Goal: Transaction & Acquisition: Purchase product/service

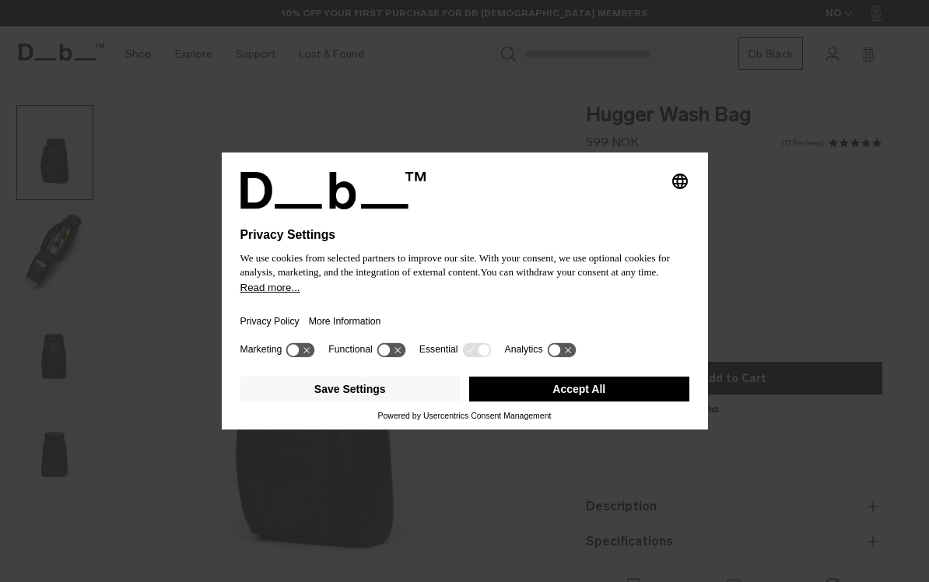
click at [578, 395] on button "Accept All" at bounding box center [579, 389] width 220 height 25
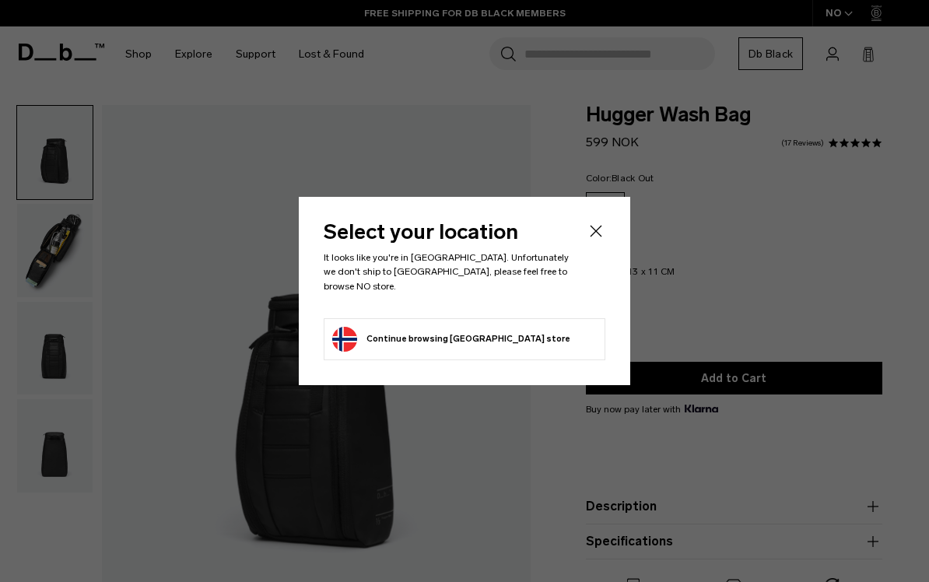
click at [452, 332] on button "Continue browsing [GEOGRAPHIC_DATA] store Continue shopping in [GEOGRAPHIC_DATA]" at bounding box center [451, 339] width 238 height 25
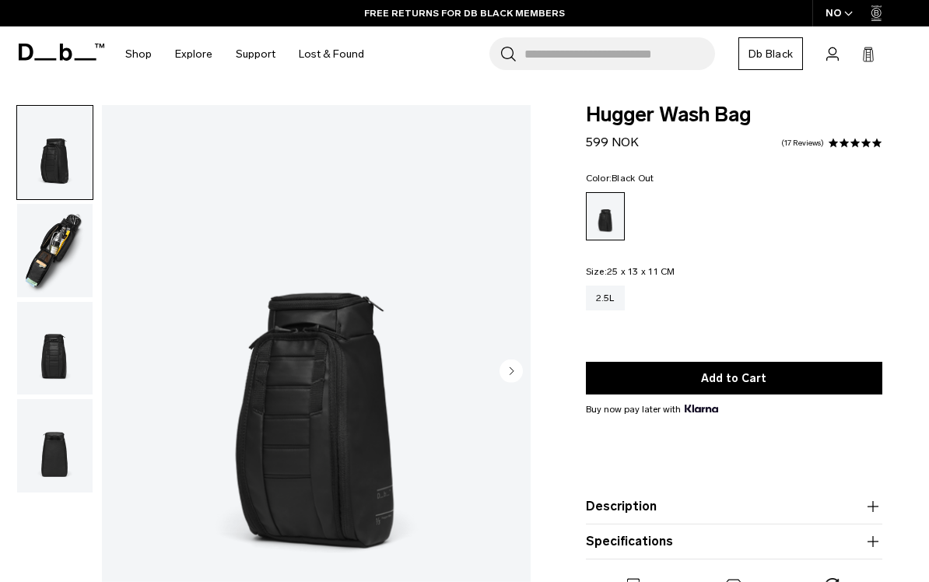
click at [56, 236] on img "button" at bounding box center [54, 250] width 75 height 93
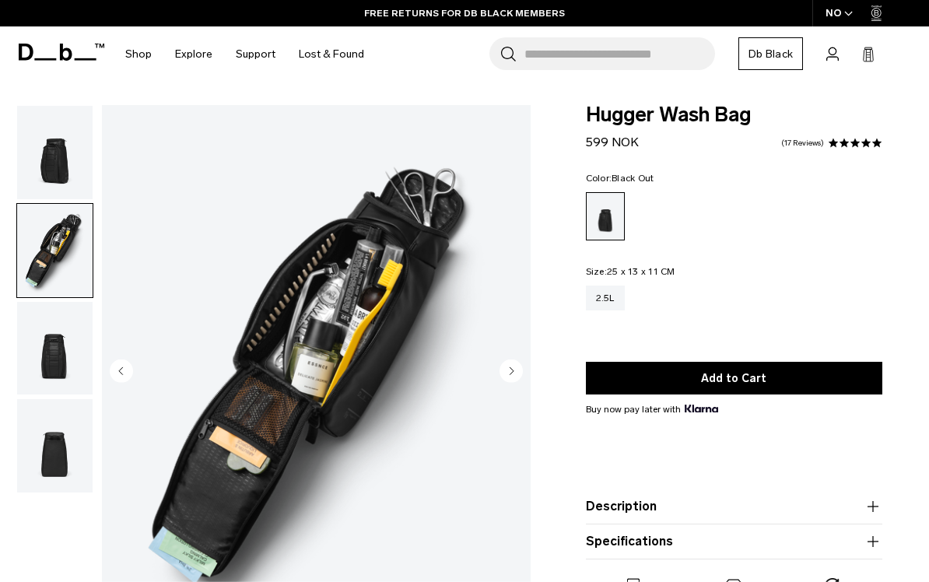
click at [56, 331] on img "button" at bounding box center [54, 348] width 75 height 93
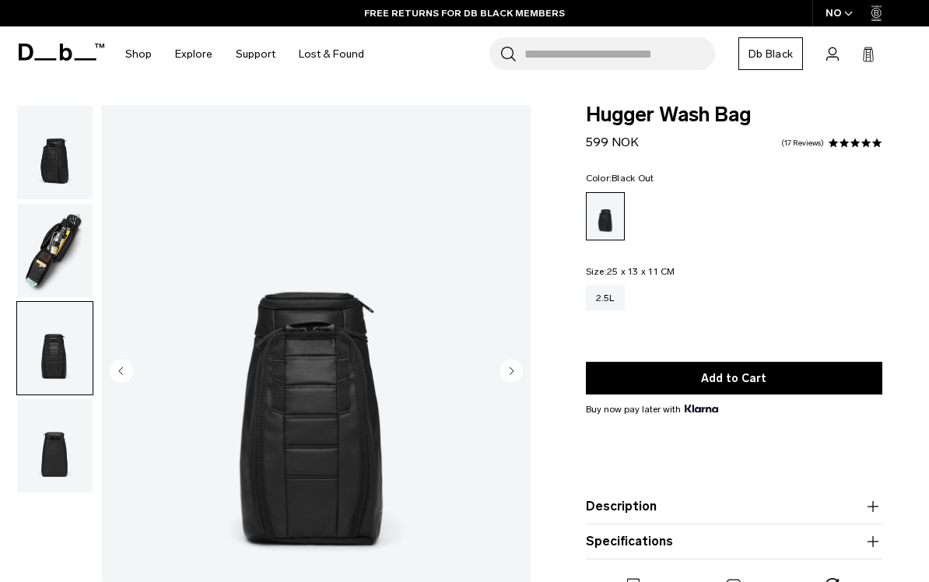
click at [64, 437] on img "button" at bounding box center [54, 445] width 75 height 93
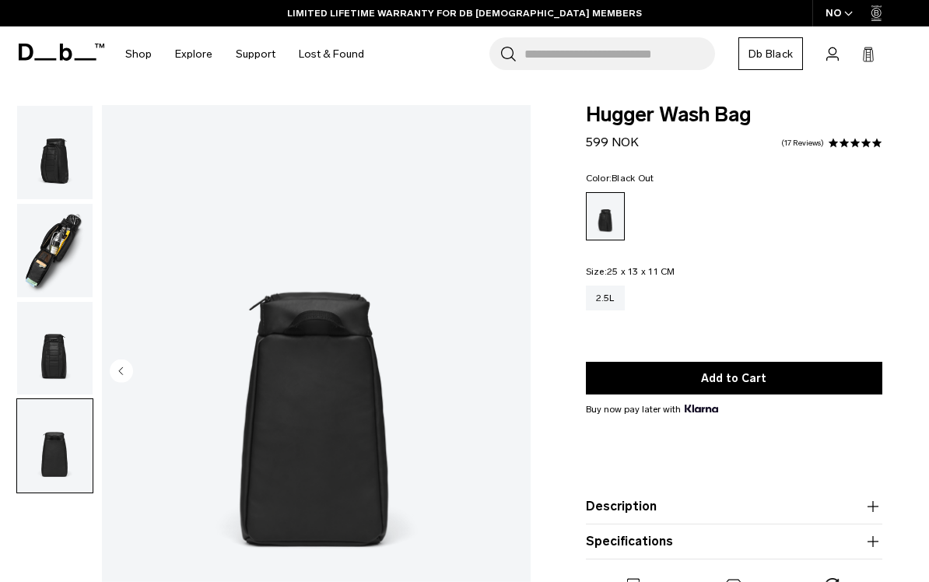
click at [59, 156] on img "button" at bounding box center [54, 152] width 75 height 93
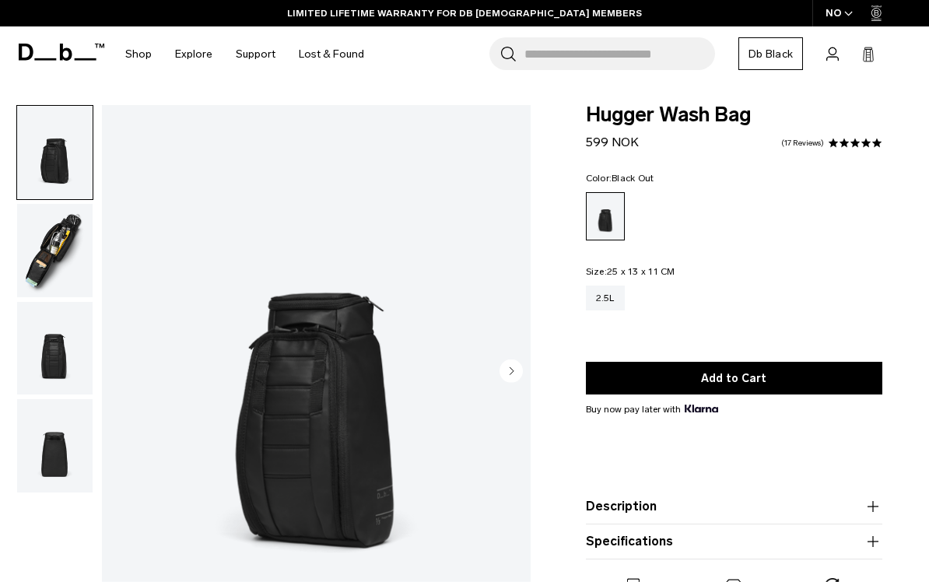
click at [840, 9] on div "NO" at bounding box center [839, 13] width 54 height 26
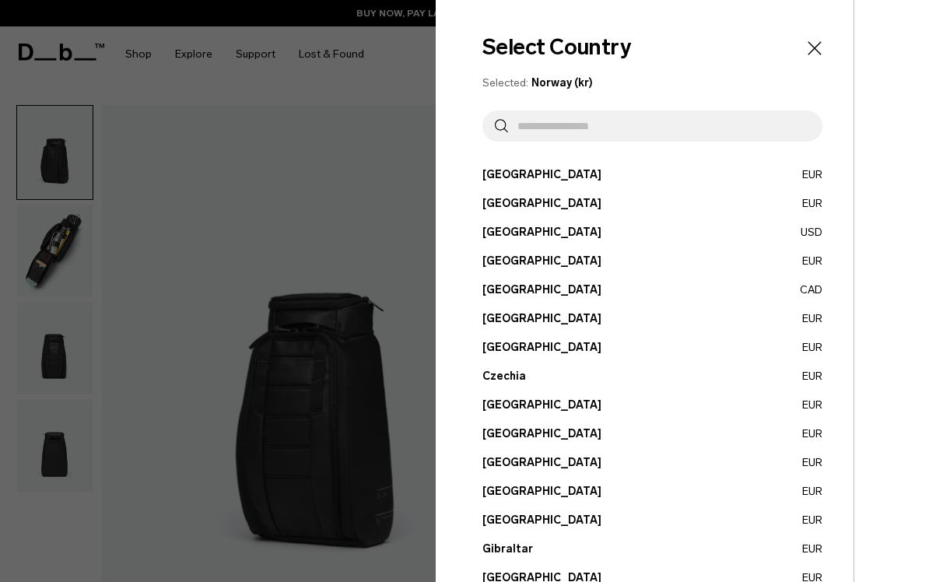
click at [510, 292] on button "[GEOGRAPHIC_DATA] CAD" at bounding box center [652, 290] width 340 height 16
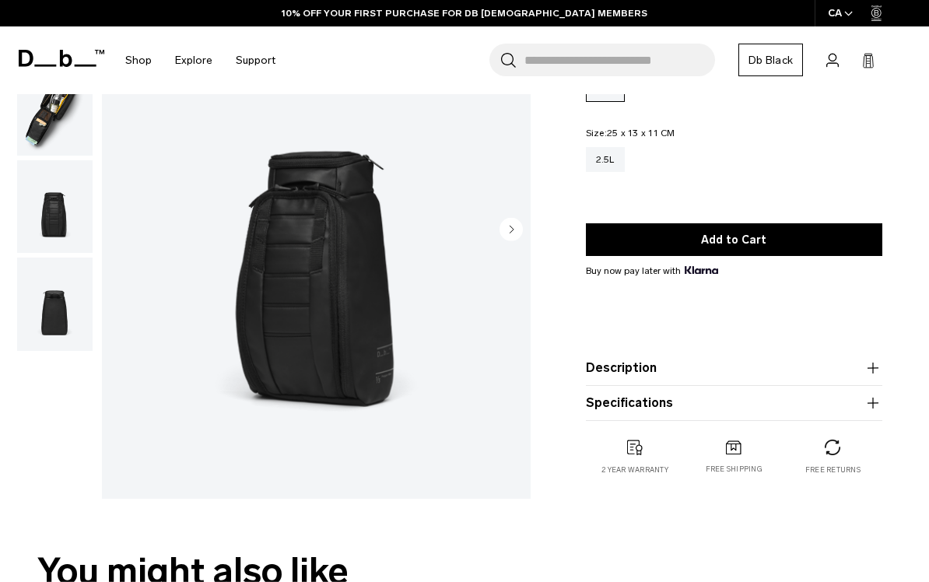
scroll to position [167, 0]
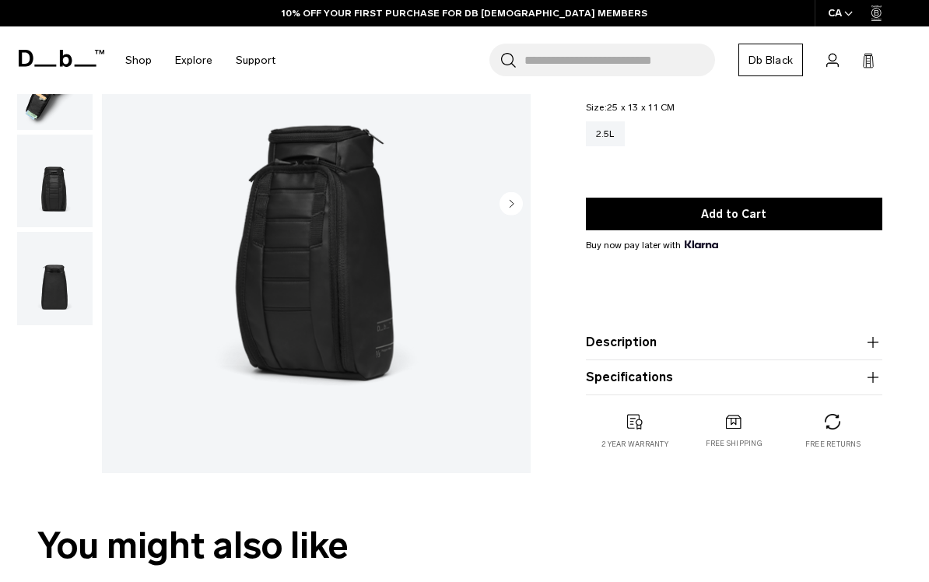
click at [734, 349] on button "Description" at bounding box center [734, 342] width 296 height 19
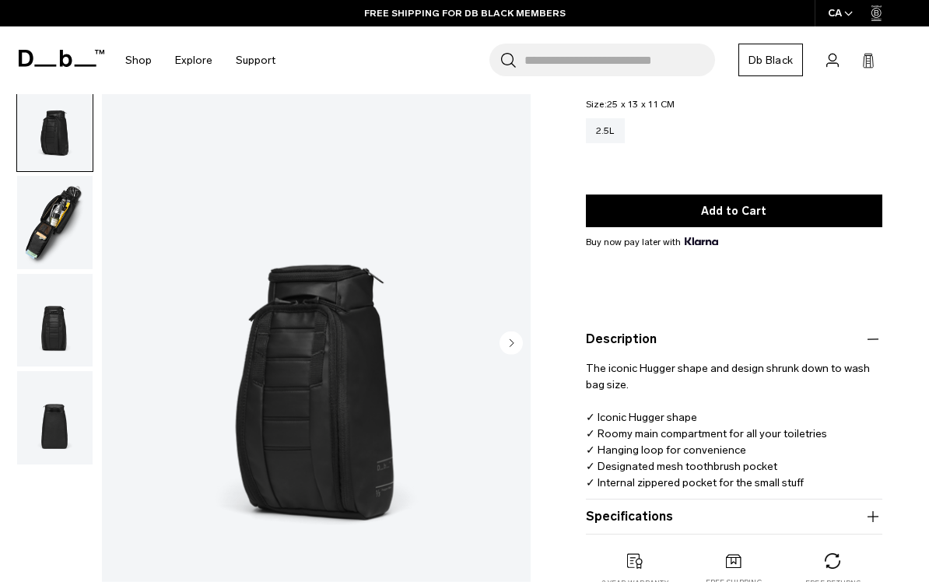
scroll to position [220, 0]
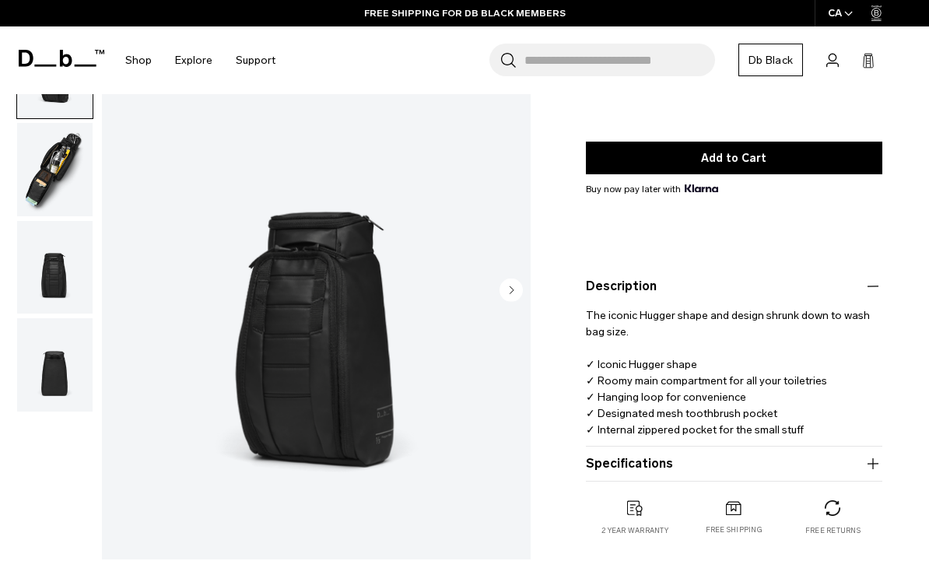
click at [712, 466] on button "Specifications" at bounding box center [734, 463] width 296 height 19
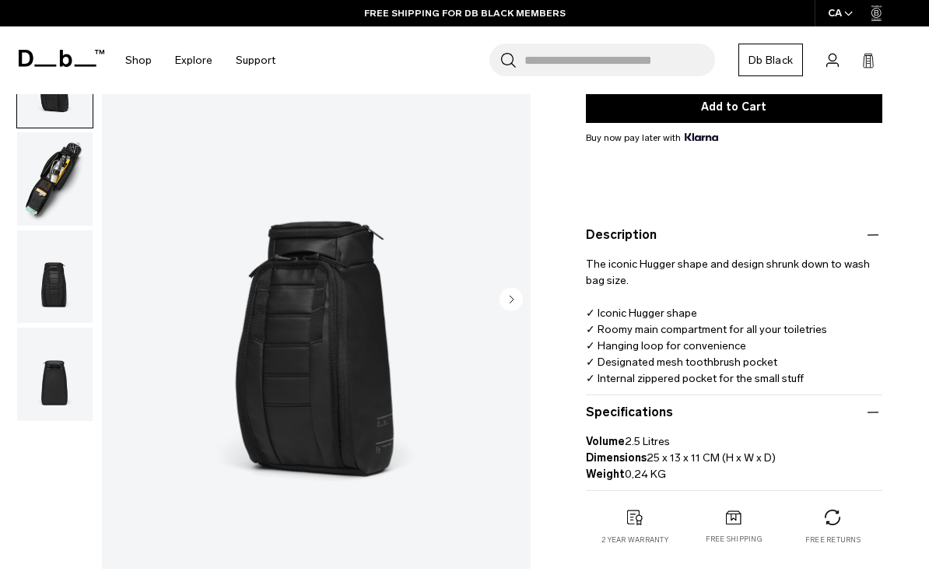
scroll to position [287, 0]
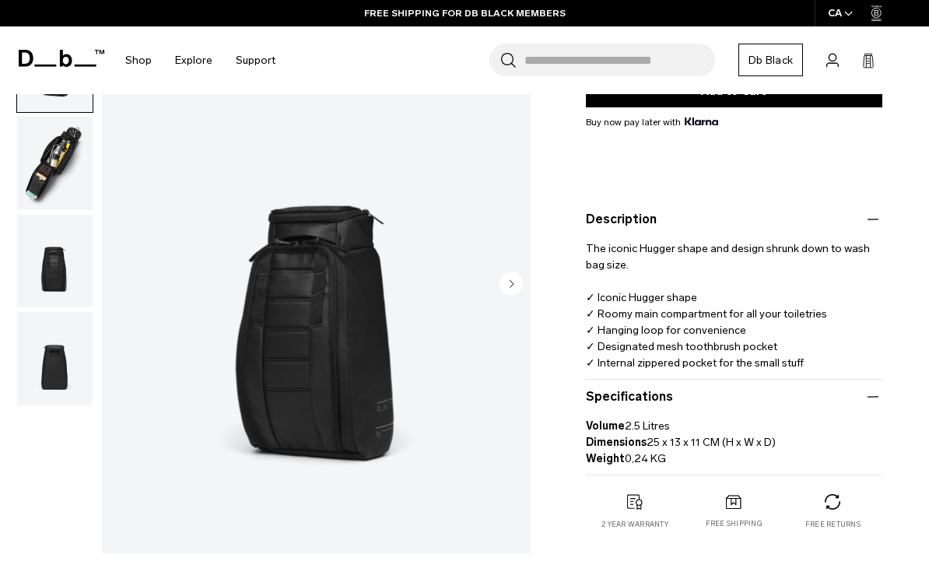
click at [34, 170] on img "button" at bounding box center [54, 163] width 75 height 93
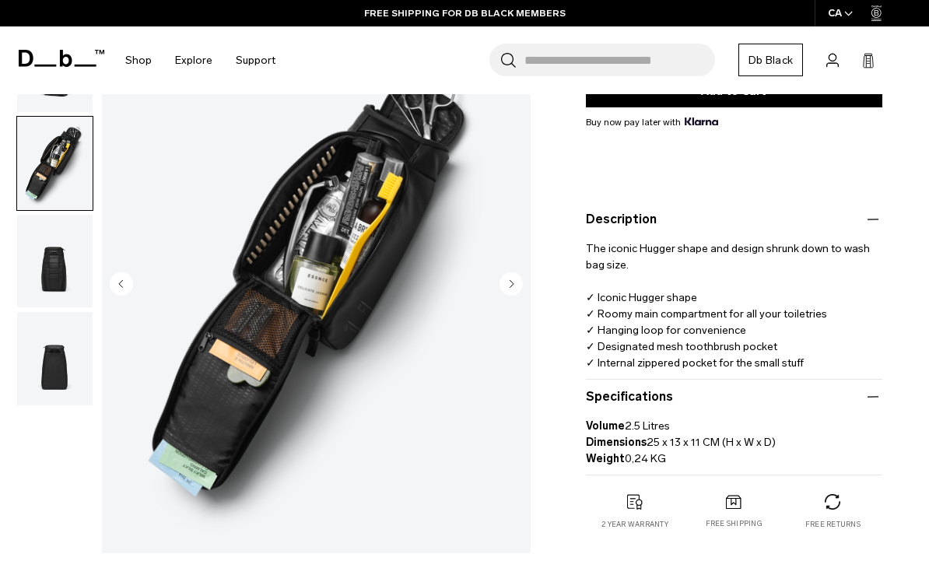
click at [293, 249] on img "2 / 4" at bounding box center [316, 285] width 429 height 535
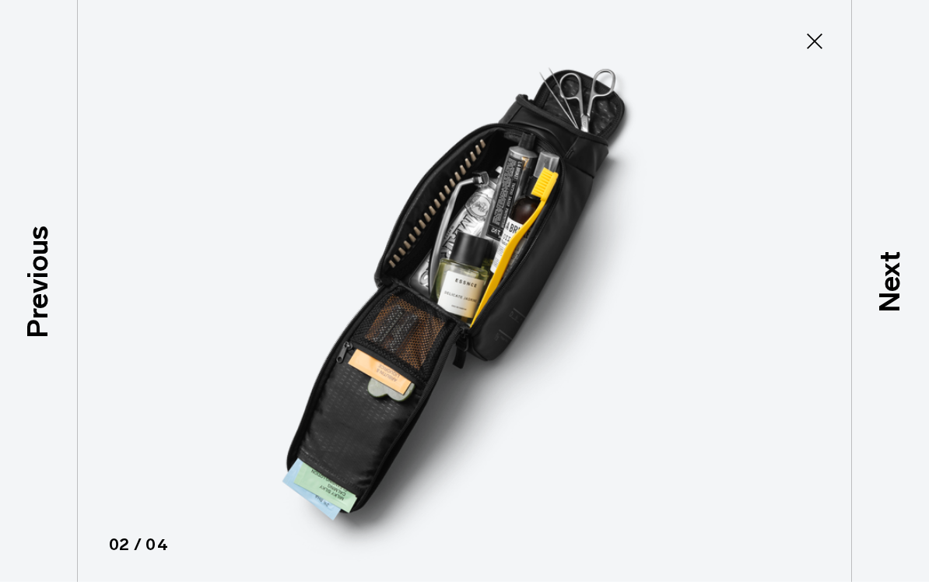
scroll to position [289, 0]
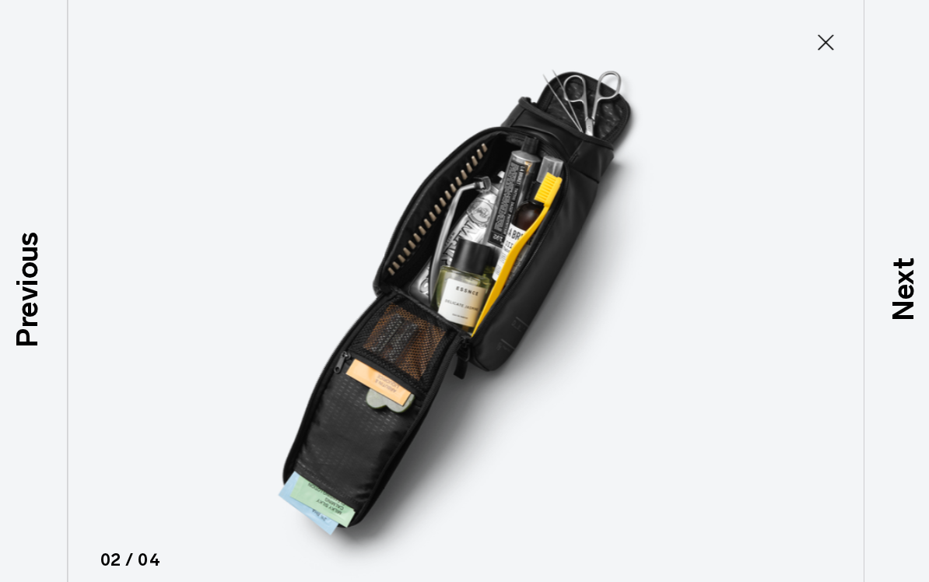
click at [802, 44] on html "Skip to content BUY NOW, PAY LATER WITH KLARNA 10% OFF YOUR FIRST PURCHASE FOR …" at bounding box center [464, 2] width 929 height 582
click at [803, 44] on icon at bounding box center [814, 41] width 25 height 25
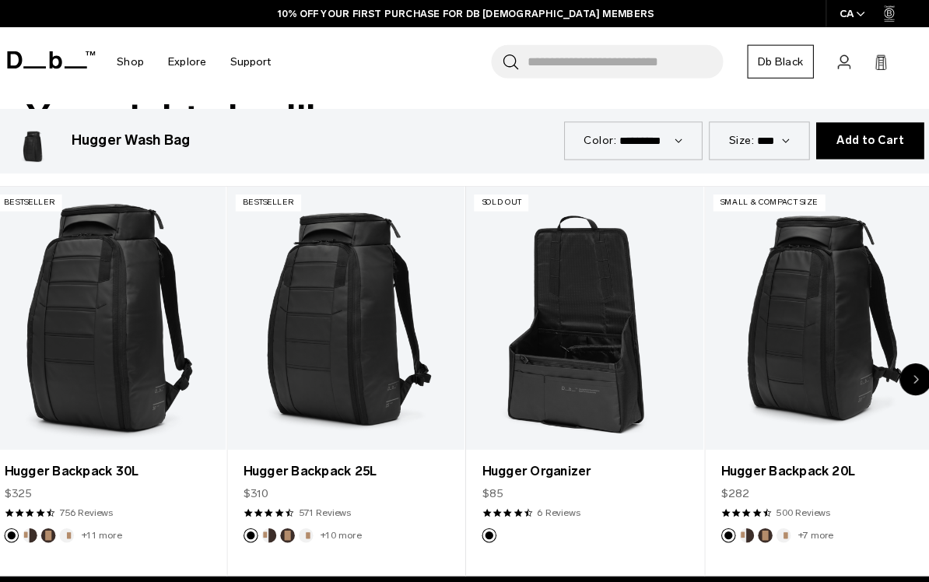
scroll to position [489, 0]
